Goal: Task Accomplishment & Management: Use online tool/utility

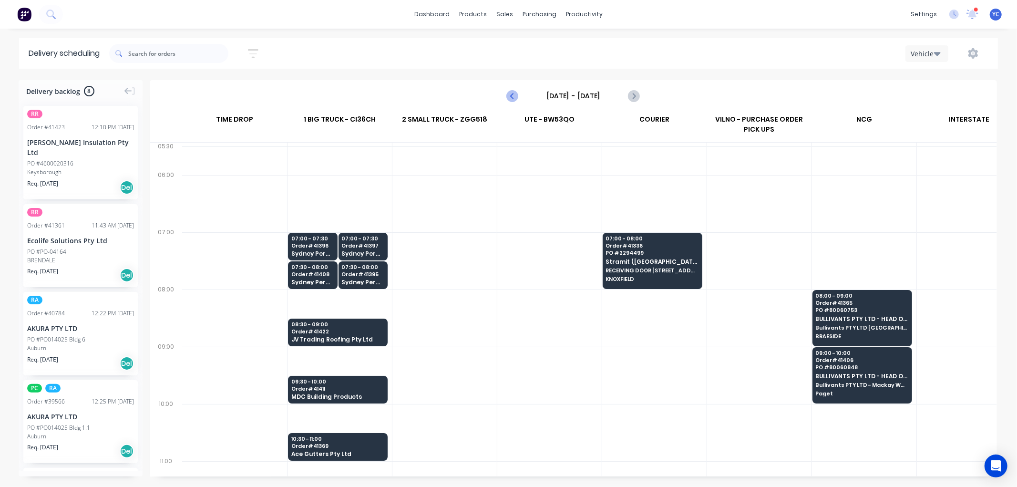
click at [510, 97] on icon "Previous page" at bounding box center [512, 95] width 11 height 11
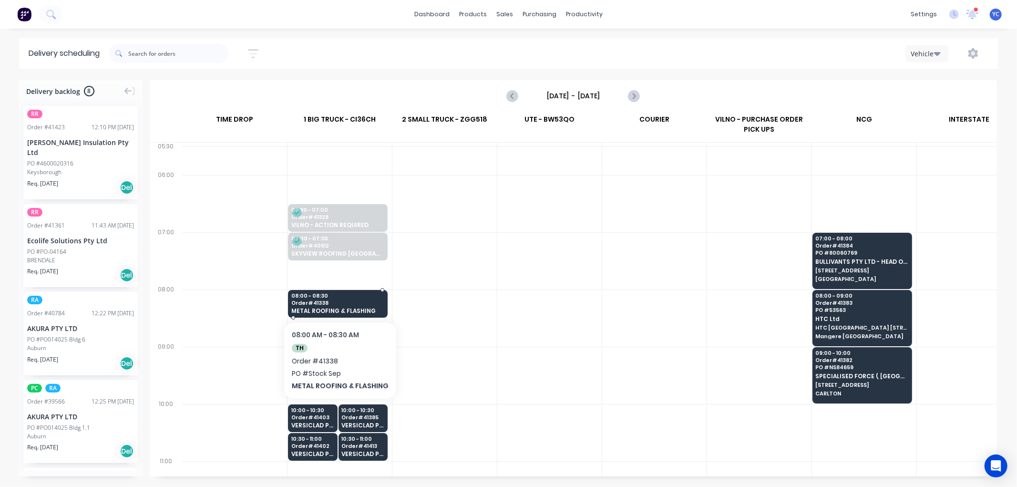
click at [351, 310] on span "METAL ROOFING & FLASHING" at bounding box center [337, 310] width 92 height 6
click at [351, 310] on body "dashboard products sales purchasing productivity dashboard products Product Cat…" at bounding box center [508, 243] width 1017 height 487
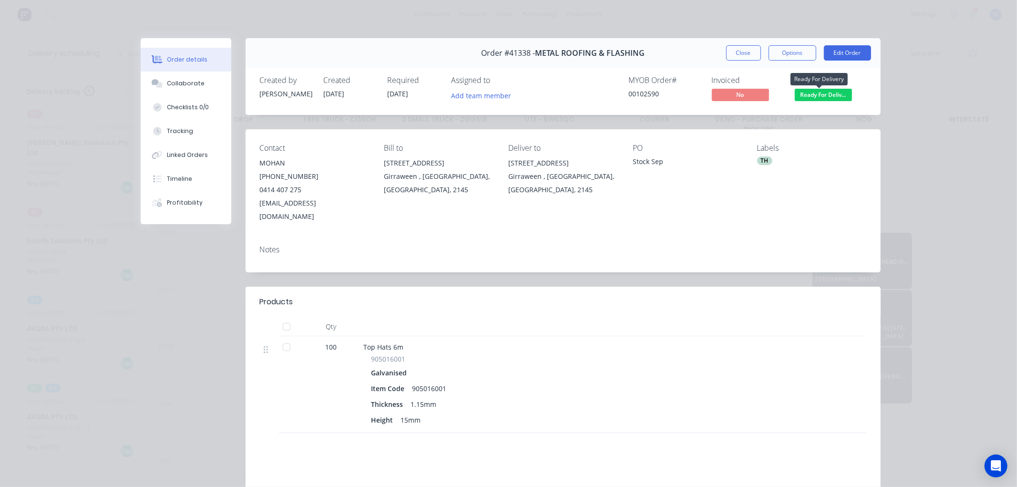
click at [813, 96] on span "Ready For Deliv..." at bounding box center [823, 95] width 57 height 12
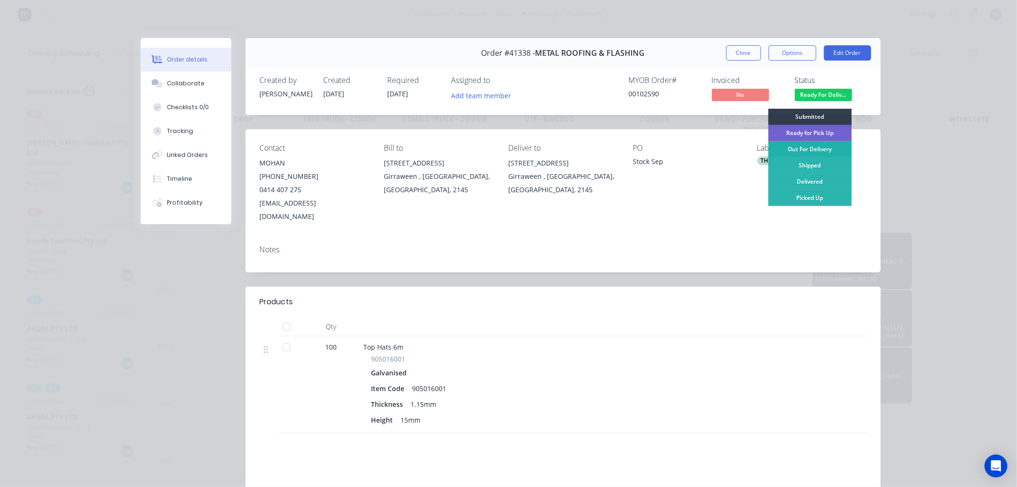
click at [804, 147] on div "Out For Delivery" at bounding box center [809, 149] width 83 height 16
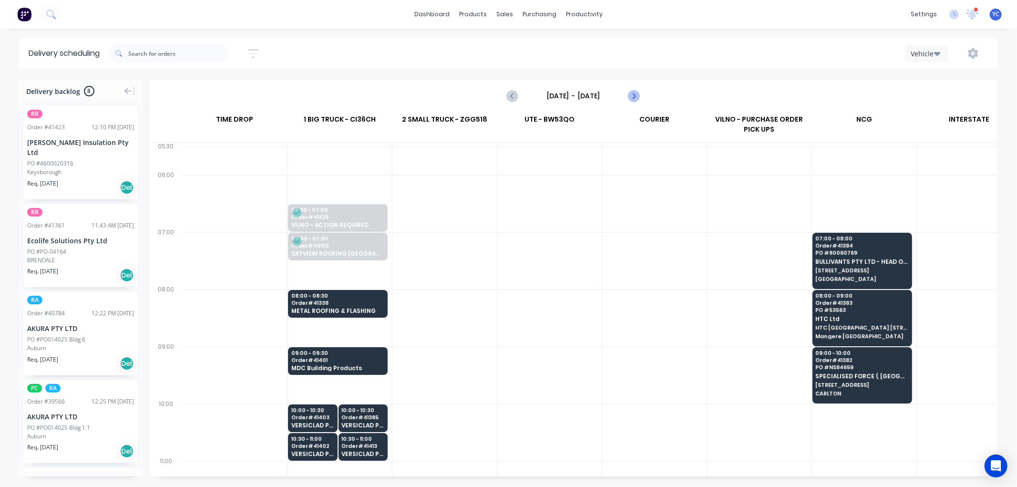
click at [634, 94] on icon "Next page" at bounding box center [633, 96] width 4 height 8
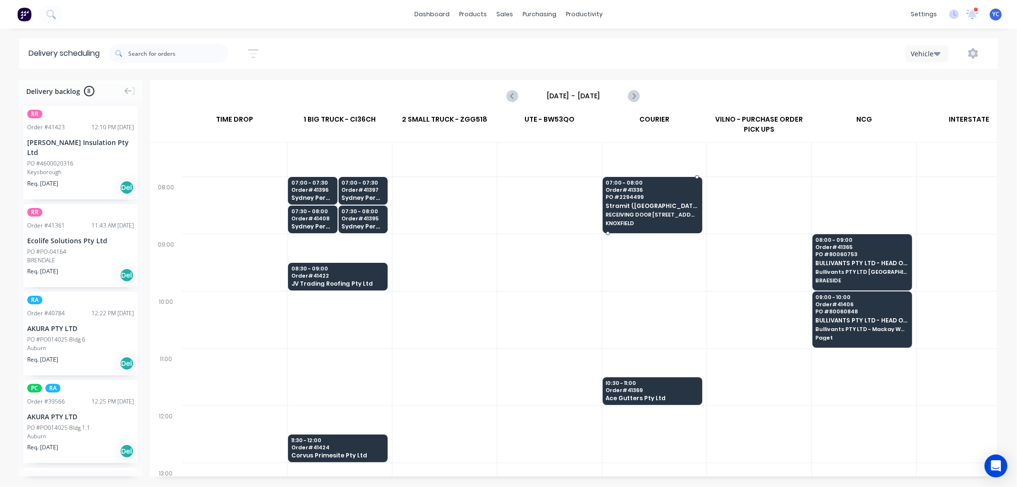
scroll to position [106, 0]
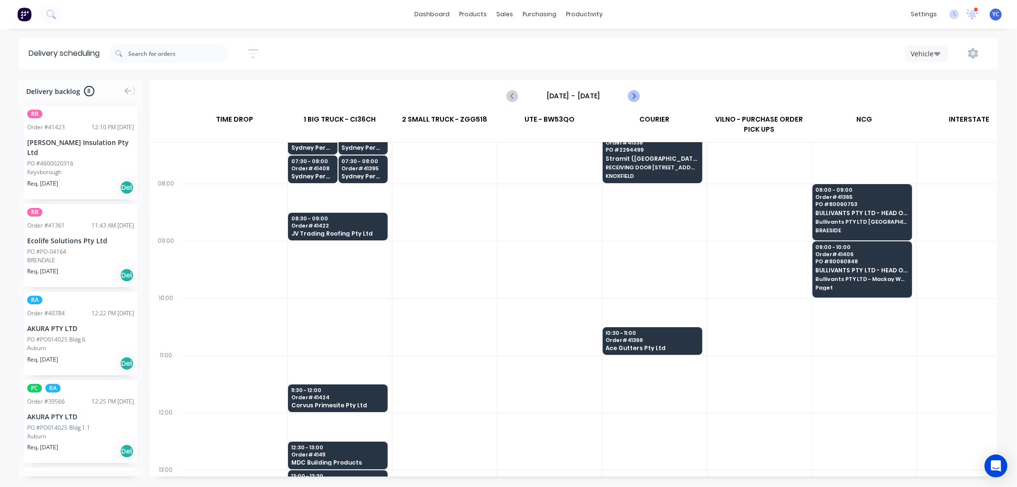
click at [630, 94] on icon "Next page" at bounding box center [633, 95] width 11 height 11
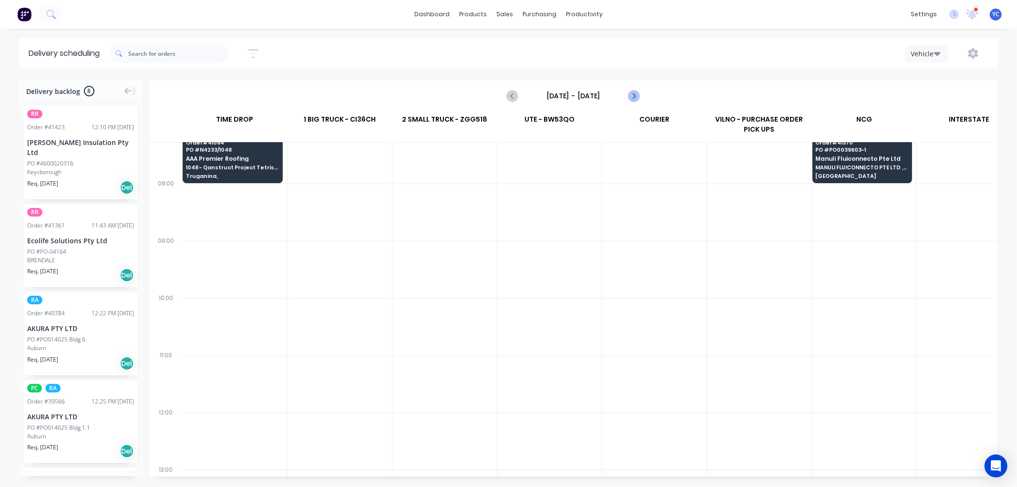
click at [630, 94] on icon "Next page" at bounding box center [633, 95] width 11 height 11
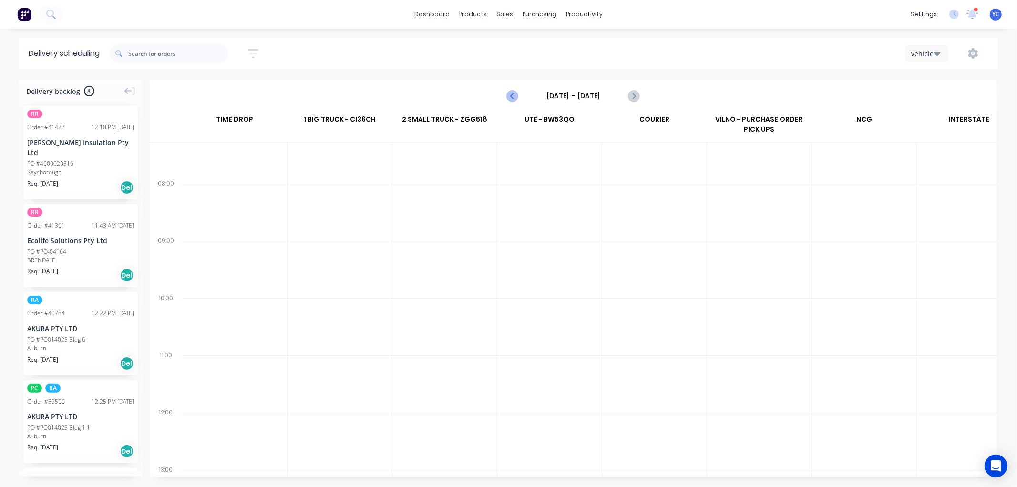
click at [511, 97] on icon "Previous page" at bounding box center [512, 95] width 11 height 11
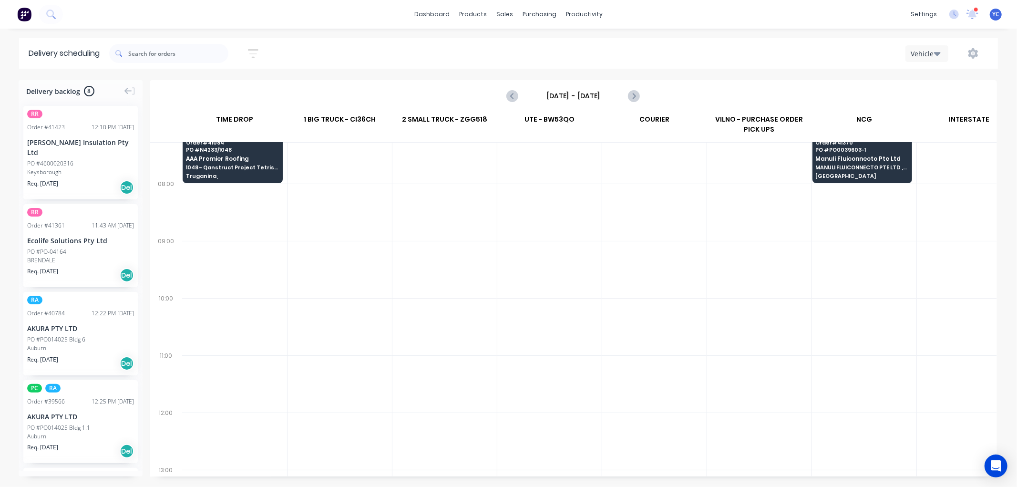
scroll to position [0, 0]
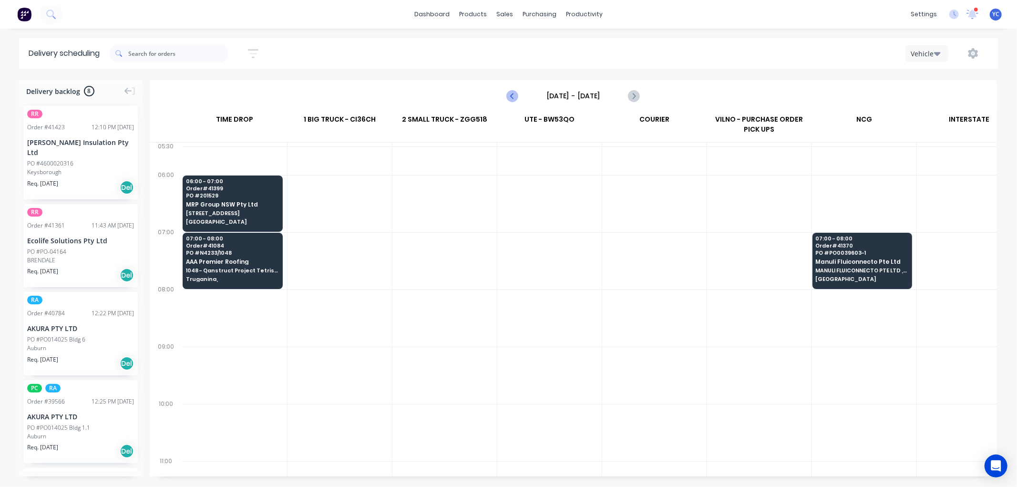
click at [511, 96] on icon "Previous page" at bounding box center [513, 96] width 4 height 8
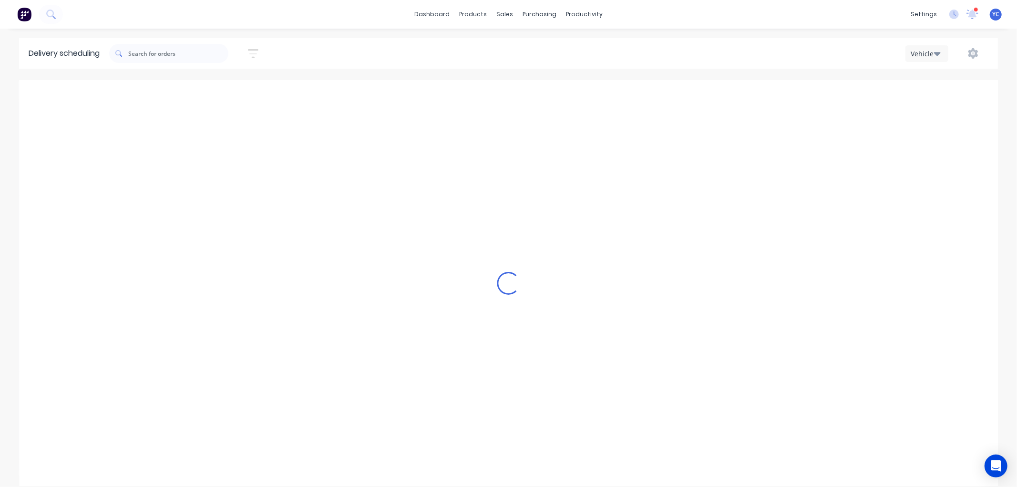
type input "Tuesday - 02/09/25"
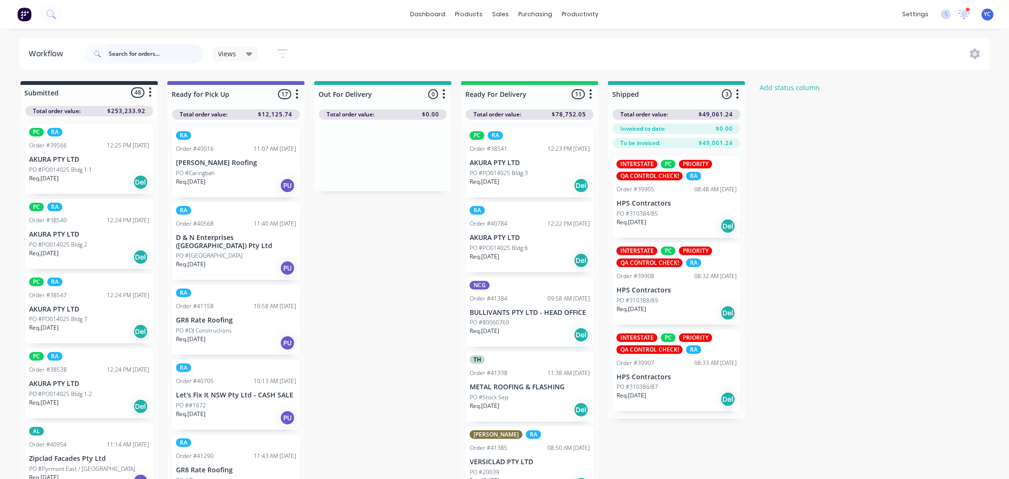
click at [160, 59] on input "text" at bounding box center [156, 53] width 94 height 19
type input "41382"
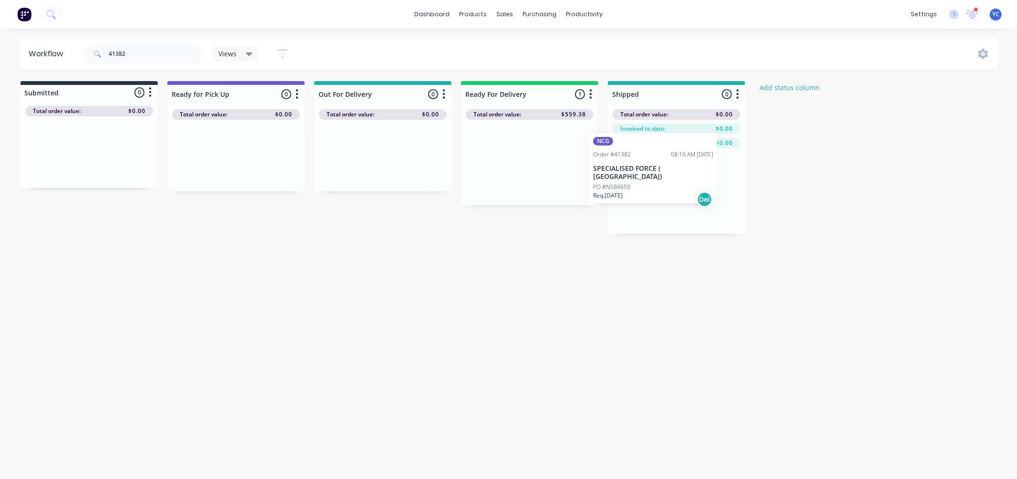
drag, startPoint x: 492, startPoint y: 171, endPoint x: 633, endPoint y: 185, distance: 141.8
click at [633, 185] on div "Submitted 0 Status colour #273444 hex #273444 Save Cancel Summaries Total order…" at bounding box center [511, 157] width 1037 height 153
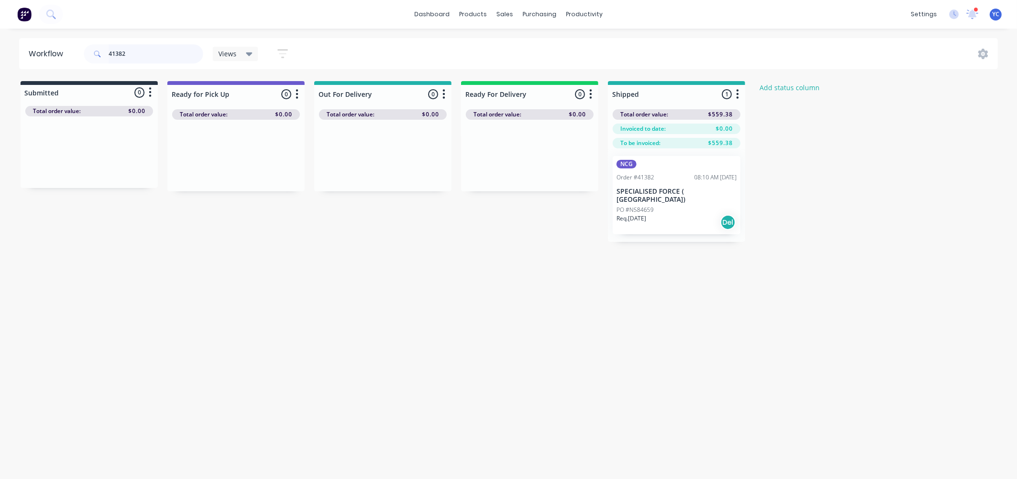
click at [161, 54] on input "41382" at bounding box center [156, 53] width 94 height 19
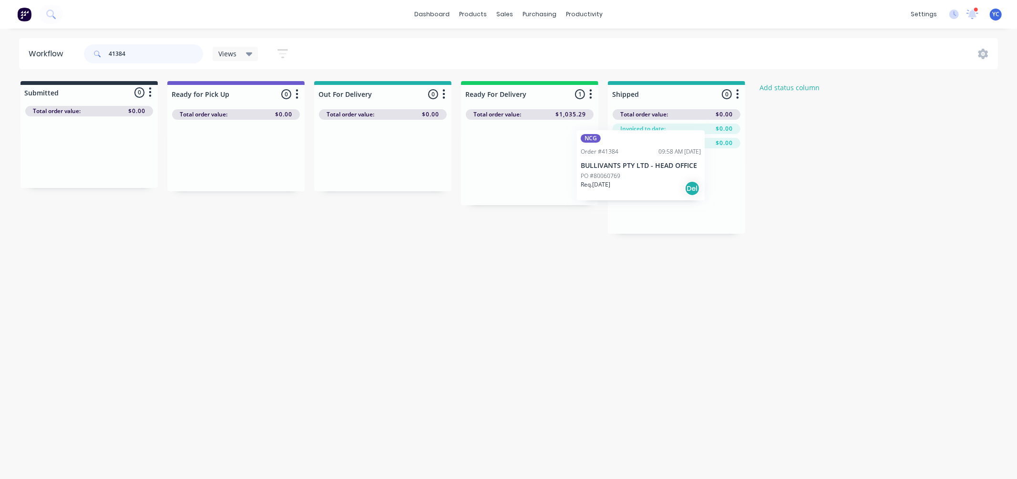
drag, startPoint x: 573, startPoint y: 174, endPoint x: 658, endPoint y: 180, distance: 85.5
click at [646, 179] on div "Submitted 0 Status colour #273444 hex #273444 Save Cancel Summaries Total order…" at bounding box center [511, 157] width 1037 height 153
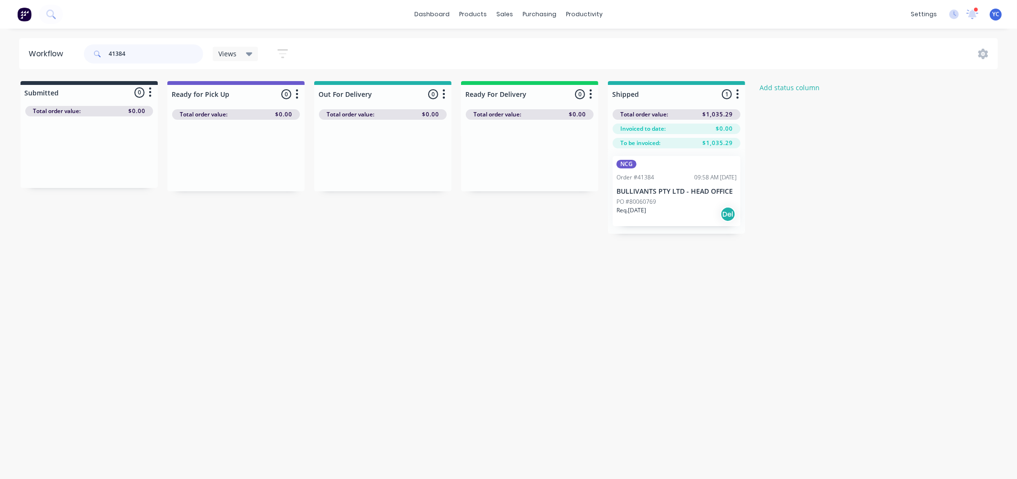
click at [179, 51] on input "41384" at bounding box center [156, 53] width 94 height 19
click at [178, 51] on input "41384" at bounding box center [156, 53] width 94 height 19
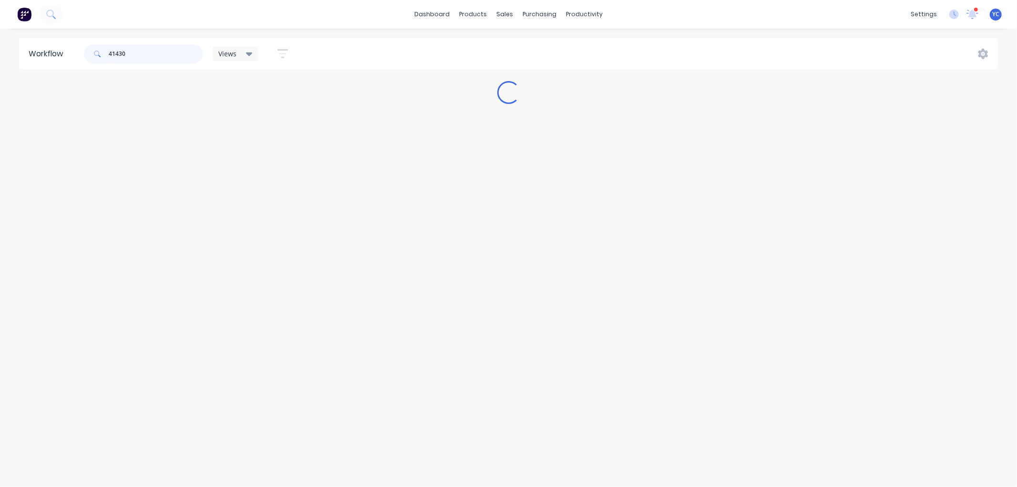
type input "41430"
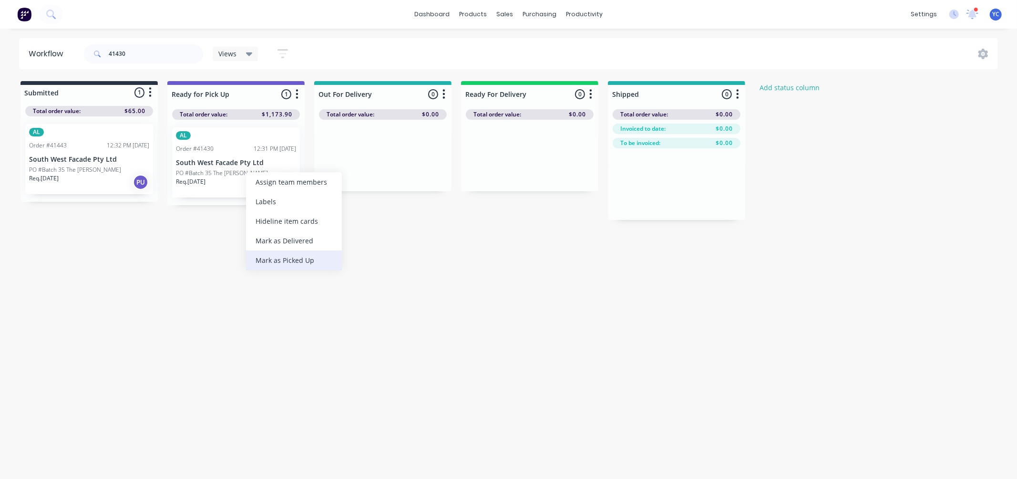
click at [293, 258] on div "Mark as Picked Up" at bounding box center [294, 260] width 96 height 20
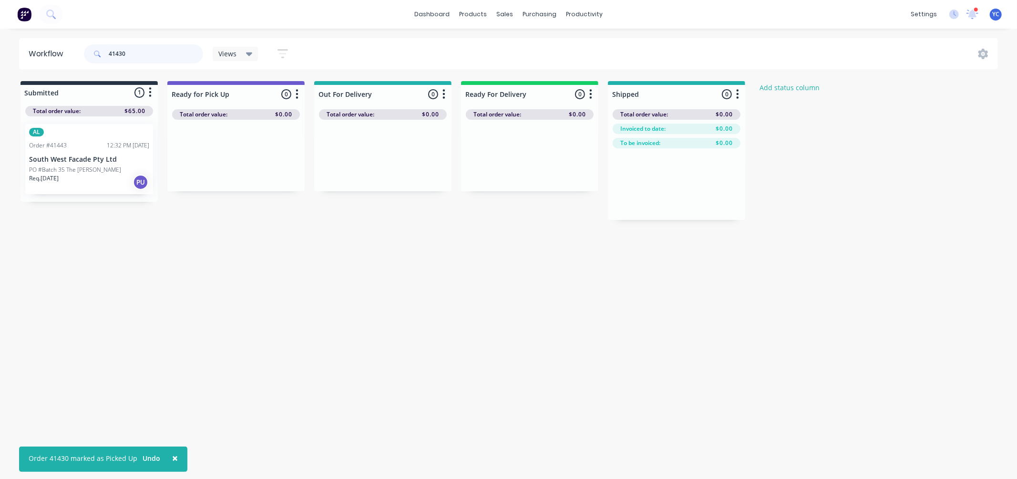
click at [144, 60] on input "41430" at bounding box center [156, 53] width 94 height 19
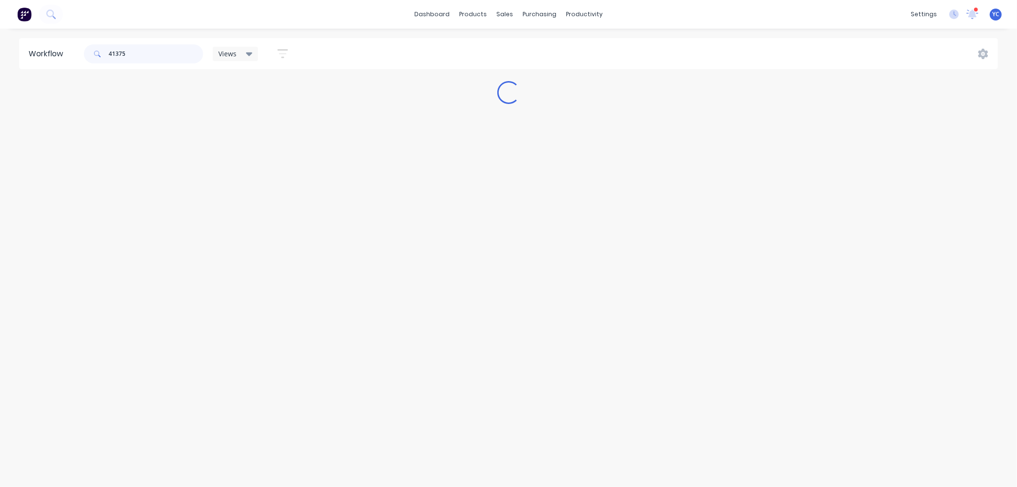
type input "41375"
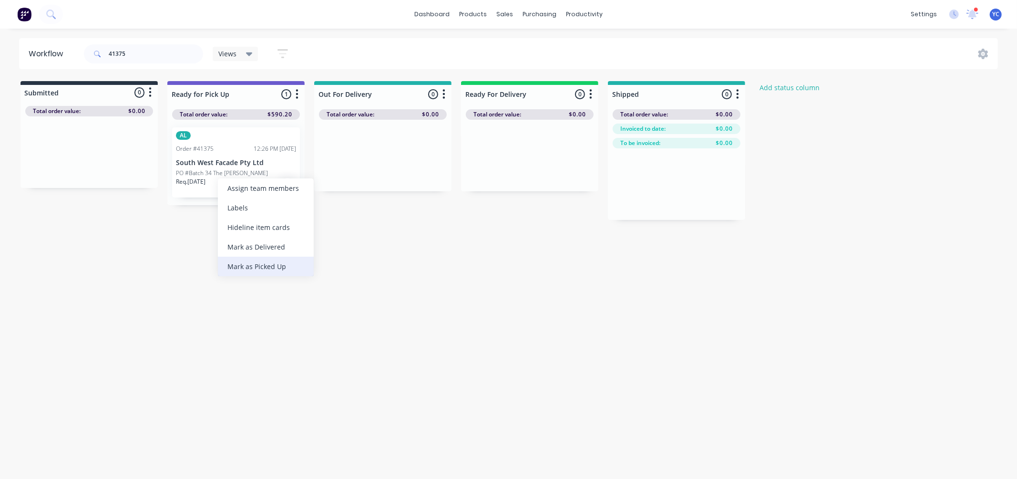
click at [258, 267] on div "Mark as Picked Up" at bounding box center [266, 266] width 96 height 20
click at [135, 54] on input "41375" at bounding box center [156, 53] width 94 height 19
type input "41436"
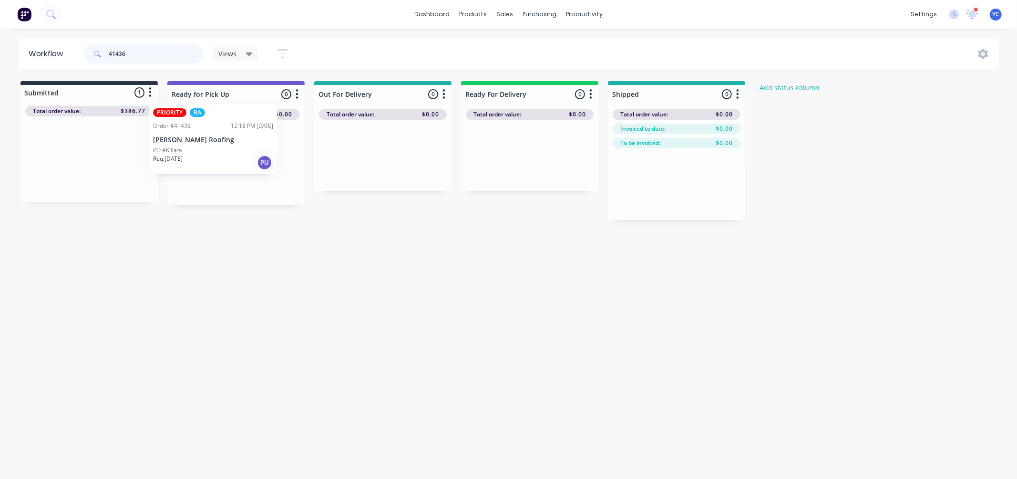
drag, startPoint x: 74, startPoint y: 171, endPoint x: 204, endPoint y: 151, distance: 130.7
click at [204, 151] on div "Submitted 1 Status colour #273444 hex #273444 Save Cancel Summaries Total order…" at bounding box center [511, 150] width 1037 height 139
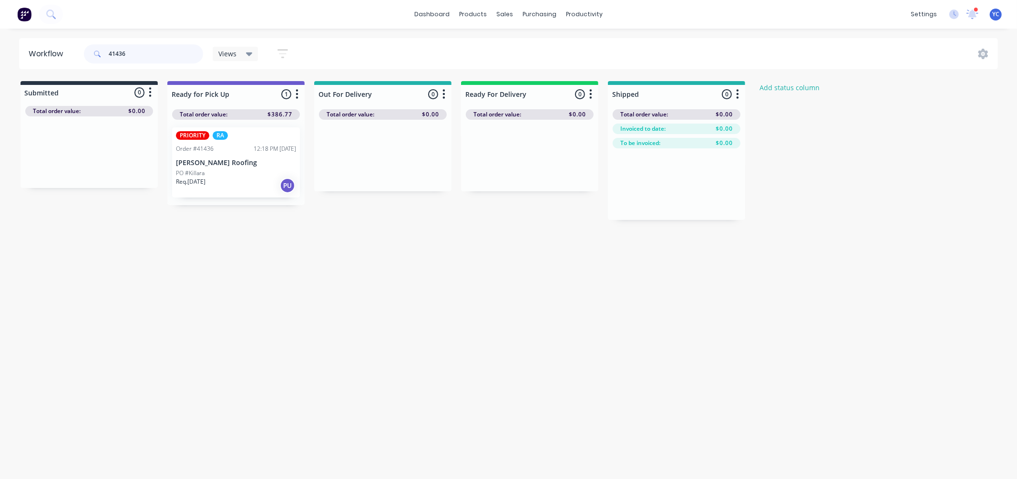
click at [164, 61] on input "41436" at bounding box center [156, 53] width 94 height 19
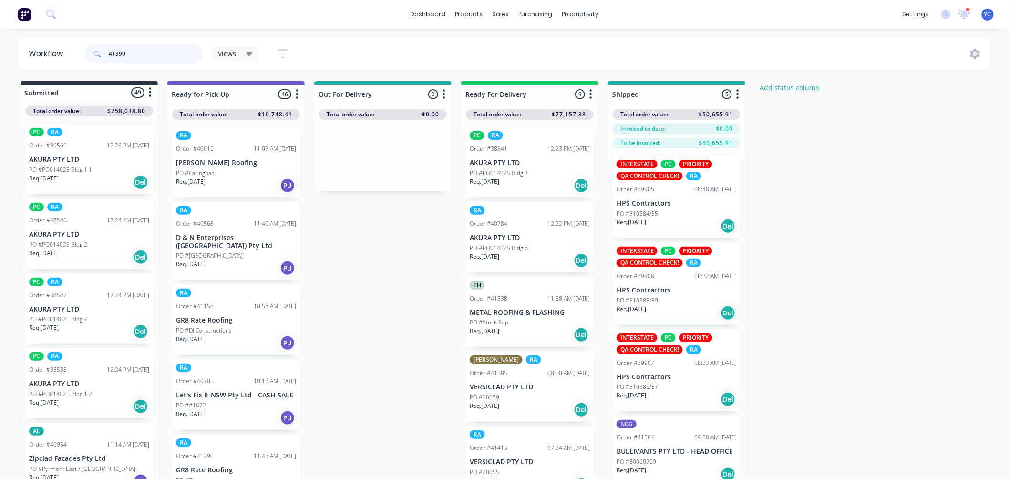
type input "41390"
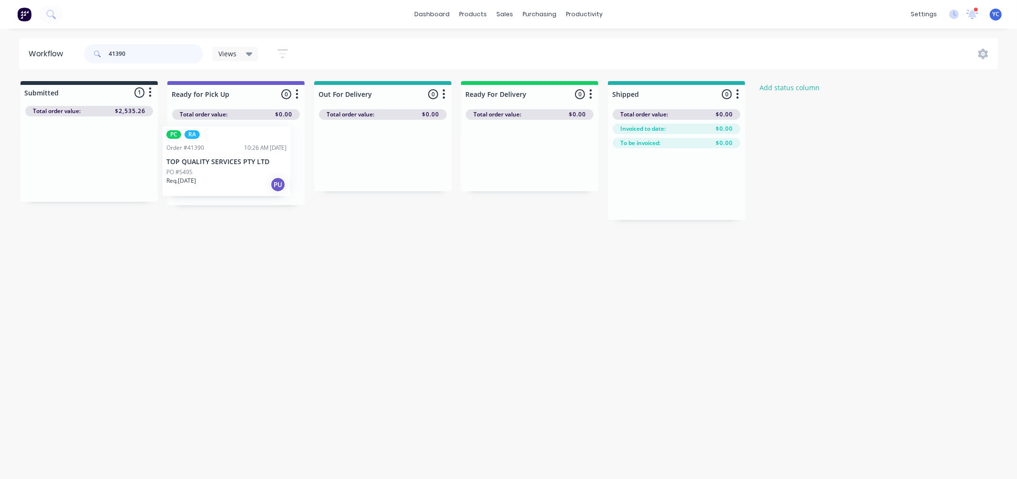
drag, startPoint x: 113, startPoint y: 162, endPoint x: 256, endPoint y: 165, distance: 143.5
click at [256, 165] on div "Submitted 1 Status colour #273444 hex #273444 Save Cancel Summaries Total order…" at bounding box center [511, 150] width 1037 height 139
click at [142, 56] on input "41390" at bounding box center [156, 53] width 94 height 19
click at [142, 54] on input "41390" at bounding box center [156, 53] width 94 height 19
click at [125, 49] on input "41390" at bounding box center [156, 53] width 94 height 19
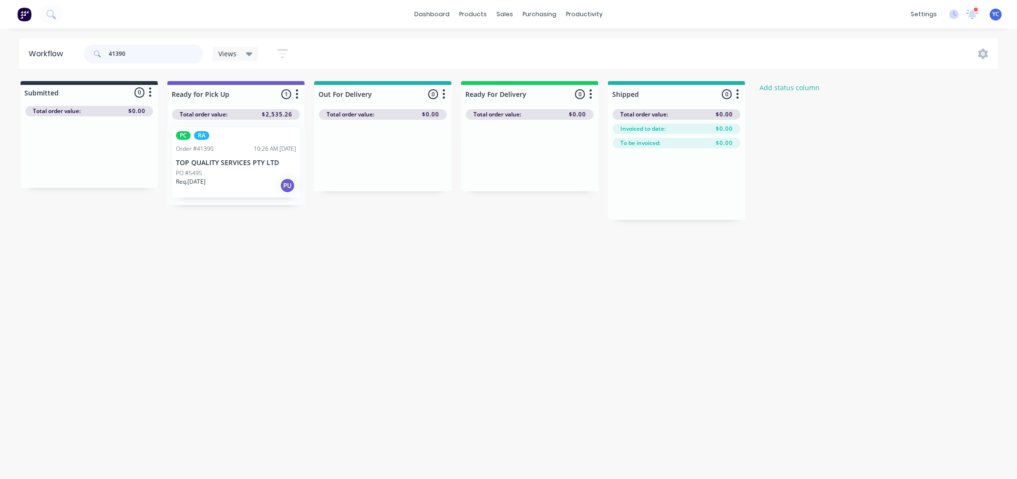
click at [125, 49] on input "41390" at bounding box center [156, 53] width 94 height 19
type input "41338"
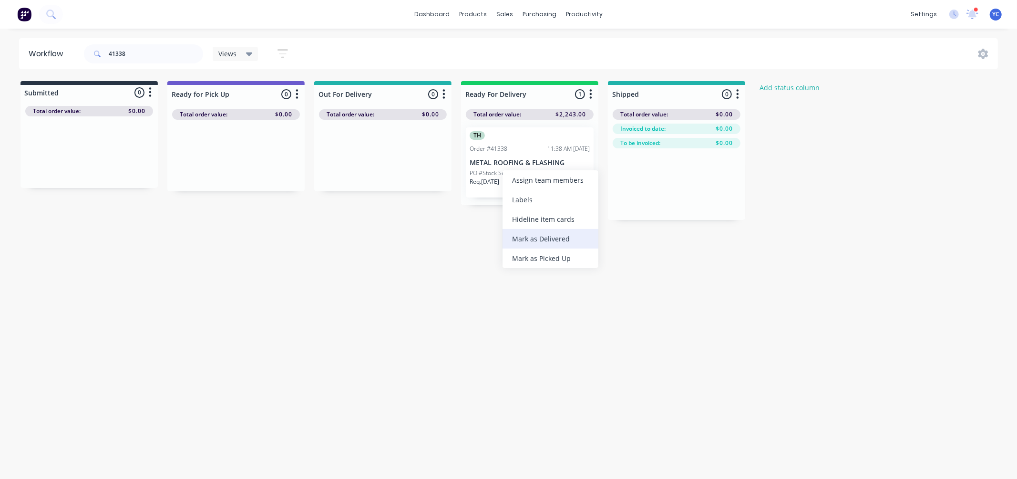
click at [565, 235] on div "Mark as Delivered" at bounding box center [550, 239] width 96 height 20
click at [152, 44] on input "41338" at bounding box center [156, 53] width 94 height 19
click at [150, 53] on input "41338" at bounding box center [156, 53] width 94 height 19
type input "41438"
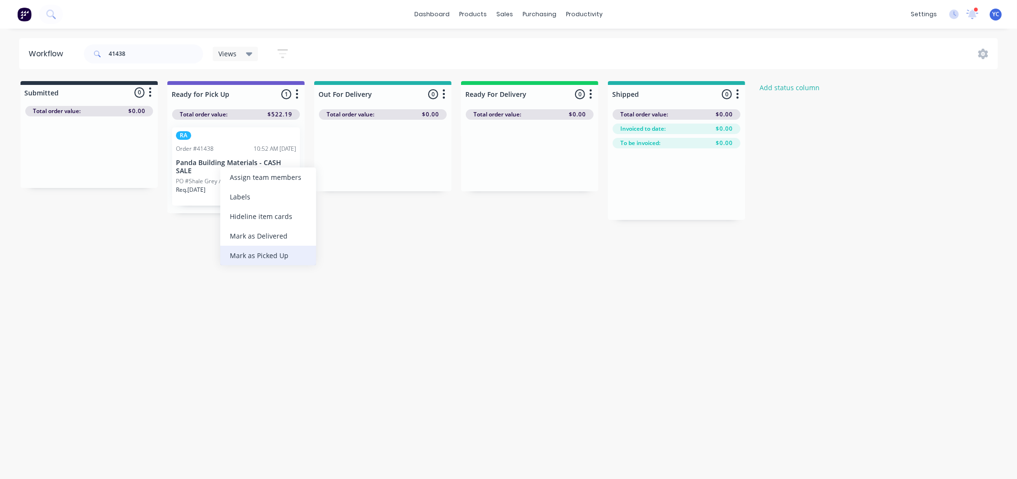
click at [277, 252] on div "Mark as Picked Up" at bounding box center [268, 256] width 96 height 20
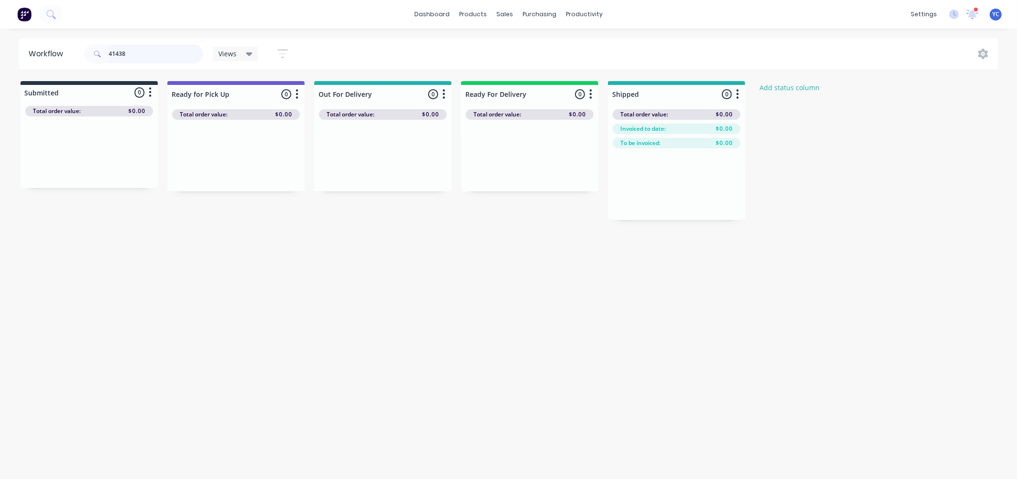
click at [158, 45] on input "41438" at bounding box center [156, 53] width 94 height 19
click at [167, 55] on input "41438" at bounding box center [156, 53] width 94 height 19
drag, startPoint x: 72, startPoint y: 164, endPoint x: 512, endPoint y: 162, distance: 439.5
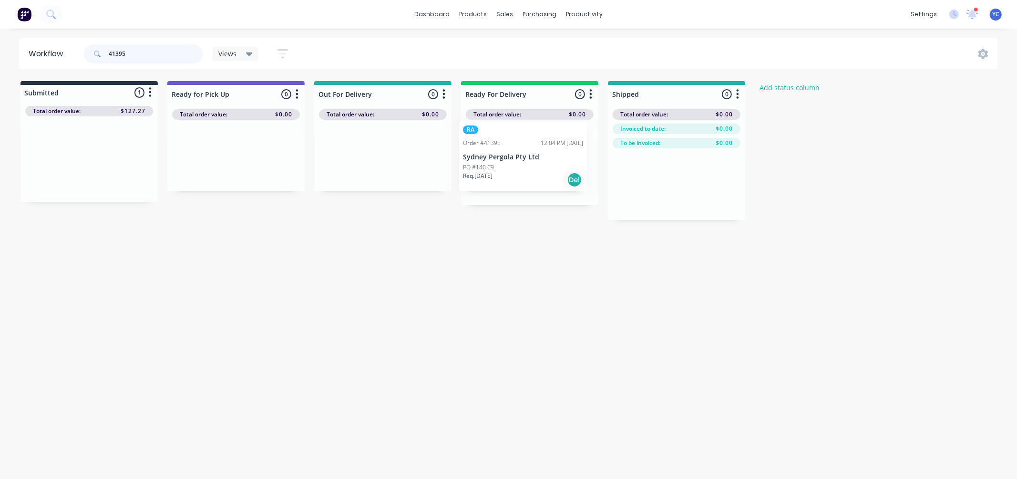
click at [512, 162] on div "Submitted 1 Status colour #273444 hex #273444 Save Cancel Summaries Total order…" at bounding box center [511, 150] width 1037 height 139
type input "4"
type input "41408"
drag, startPoint x: 92, startPoint y: 169, endPoint x: 523, endPoint y: 160, distance: 431.1
click at [523, 160] on div "Submitted 1 Status colour #273444 hex #273444 Save Cancel Summaries Total order…" at bounding box center [511, 150] width 1037 height 139
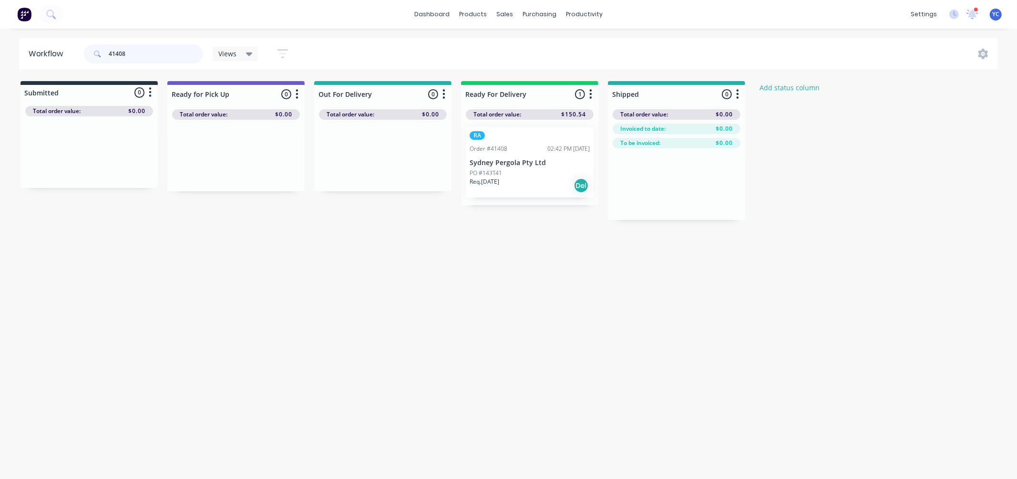
click at [168, 58] on input "41408" at bounding box center [156, 53] width 94 height 19
type input "41397"
drag, startPoint x: 79, startPoint y: 163, endPoint x: 521, endPoint y: 170, distance: 442.5
click at [521, 170] on div "Submitted 1 Status colour #273444 hex #273444 Save Cancel Summaries Total order…" at bounding box center [511, 150] width 1037 height 139
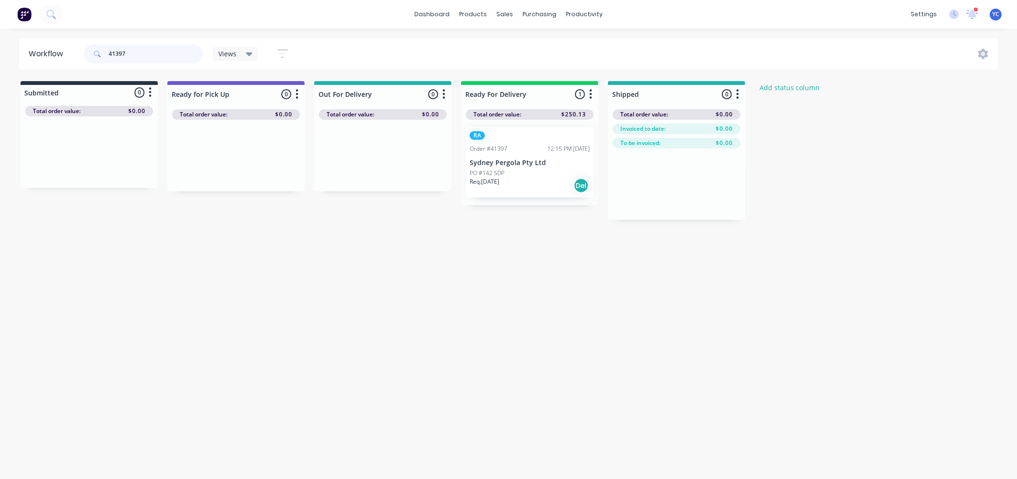
click at [152, 55] on input "41397" at bounding box center [156, 53] width 94 height 19
type input "41438"
